Goal: Task Accomplishment & Management: Use online tool/utility

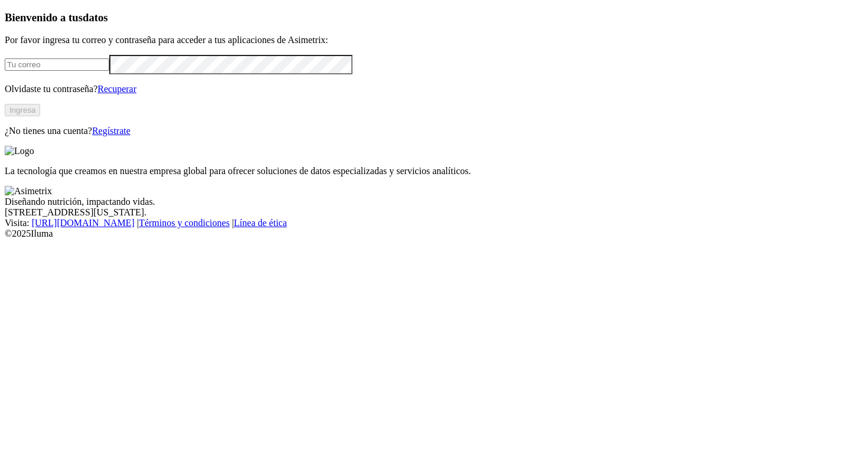
type input "[PERSON_NAME][EMAIL_ADDRESS][PERSON_NAME][DOMAIN_NAME]"
click at [40, 116] on button "Ingresa" at bounding box center [22, 110] width 35 height 12
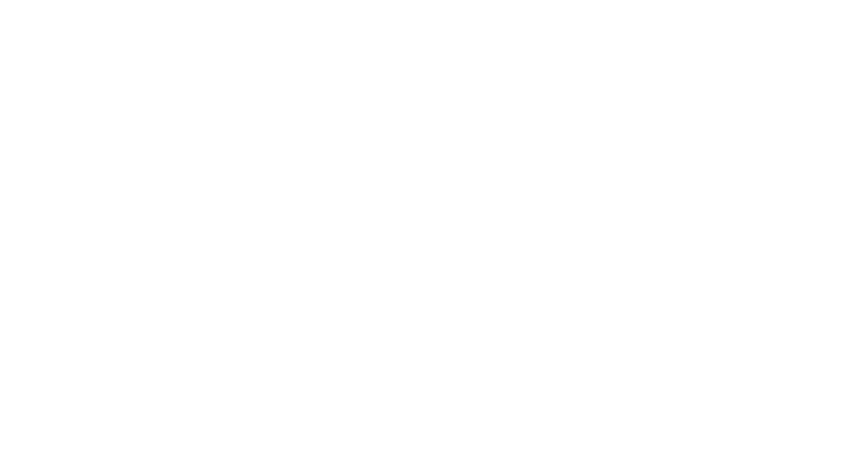
click at [174, 451] on div at bounding box center [439, 235] width 868 height 471
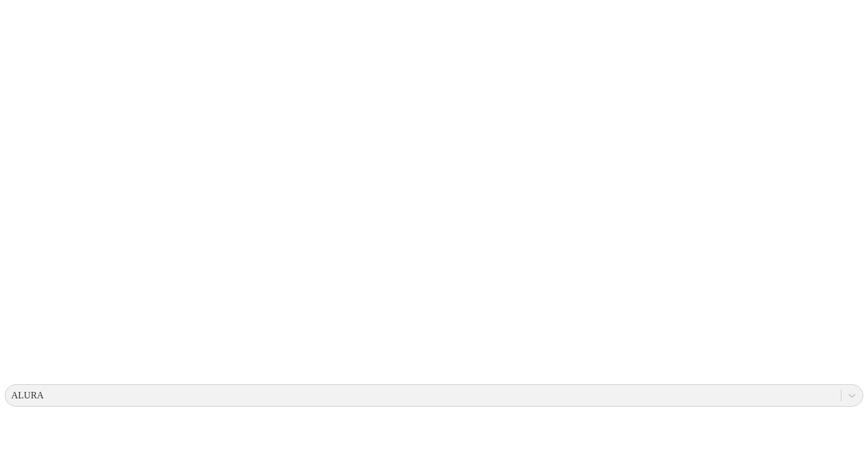
scroll to position [0, 0]
